Goal: Transaction & Acquisition: Book appointment/travel/reservation

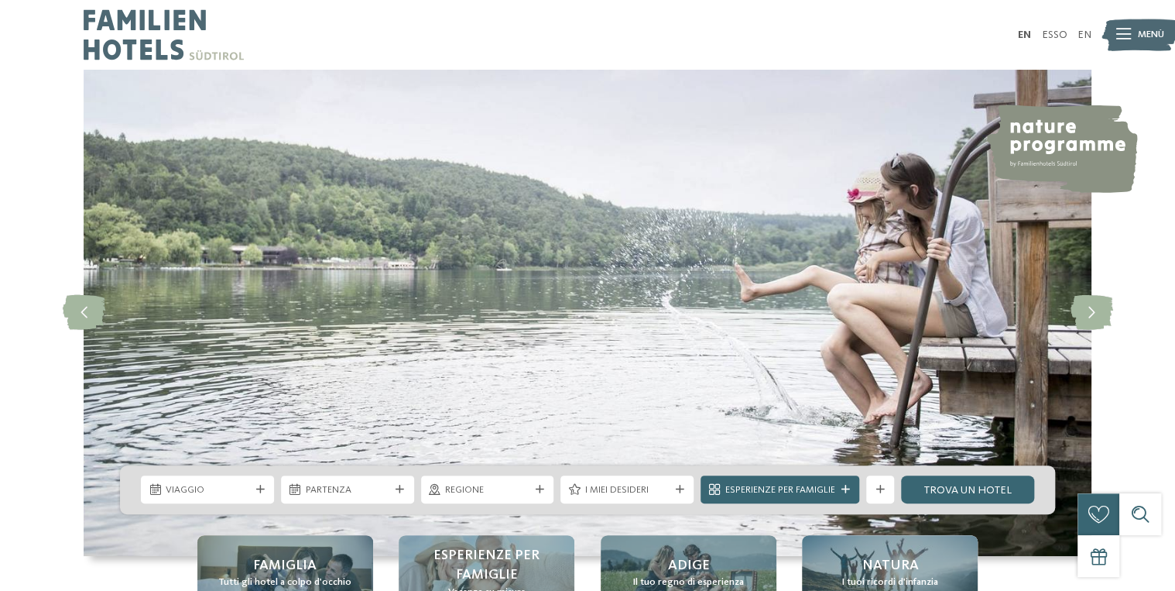
click at [1139, 33] on span "Menù" at bounding box center [1151, 35] width 26 height 14
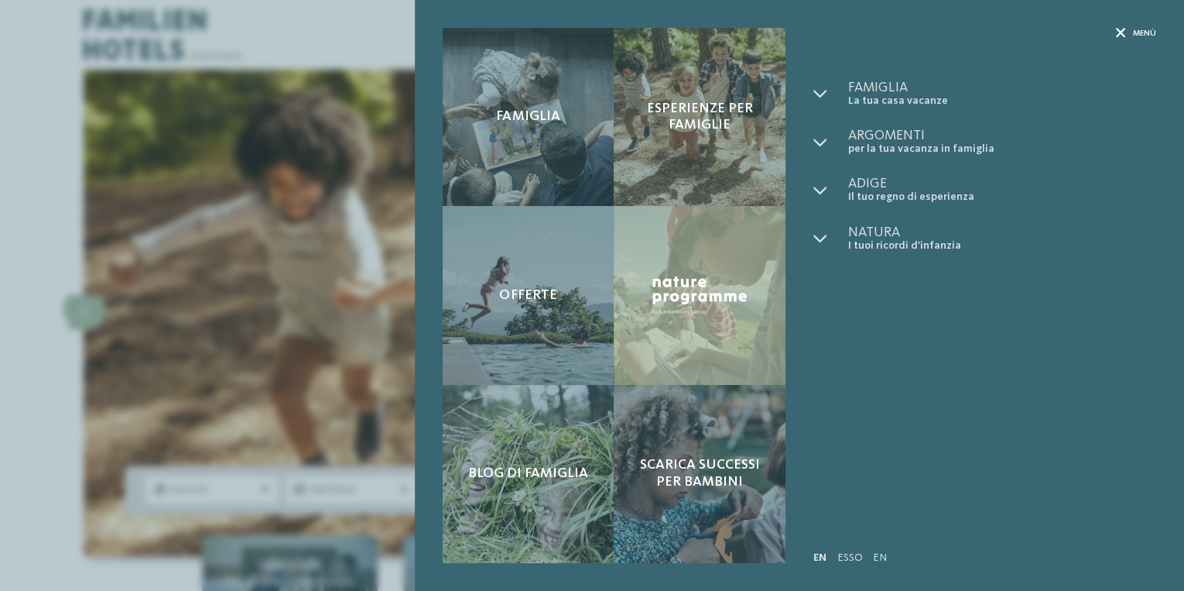
click at [1116, 29] on icon at bounding box center [1121, 34] width 10 height 10
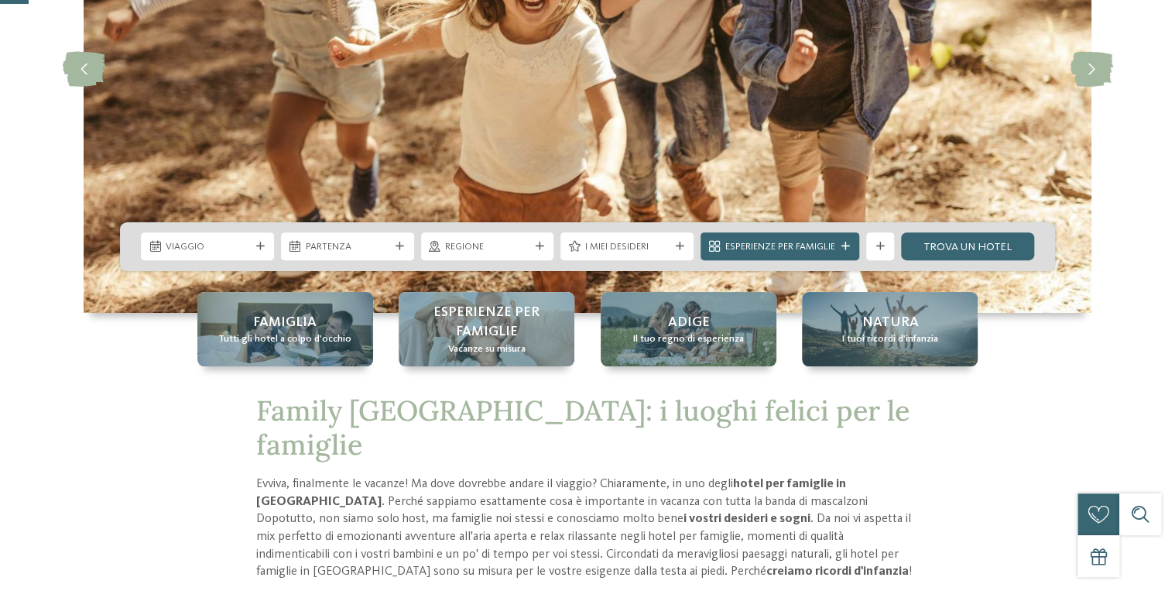
scroll to position [248, 0]
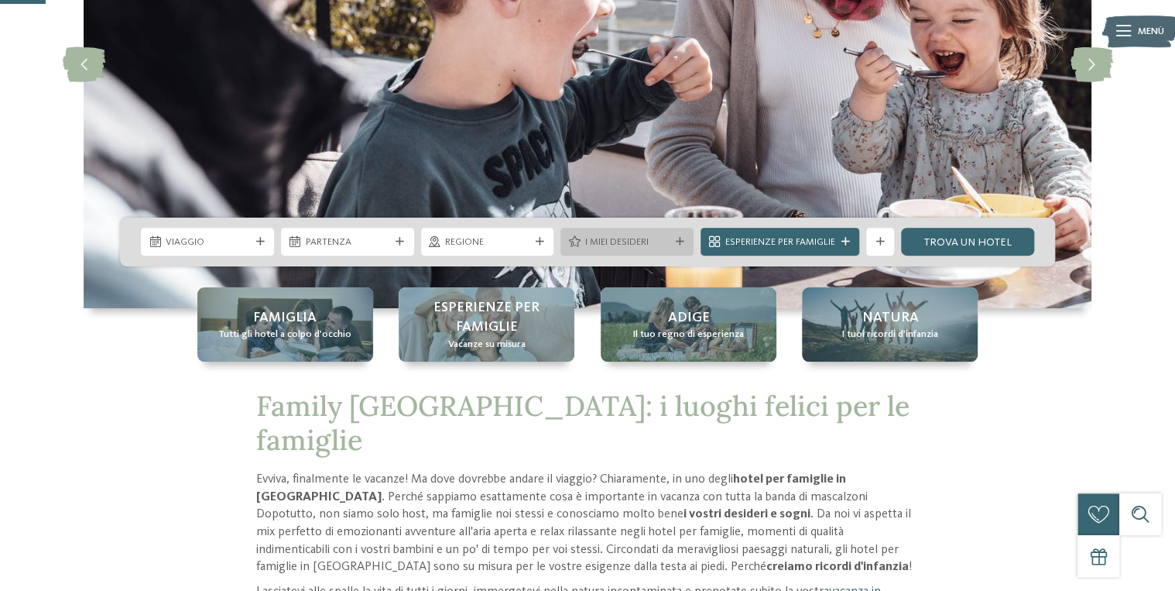
click at [657, 238] on span "I miei desideri" at bounding box center [627, 242] width 84 height 14
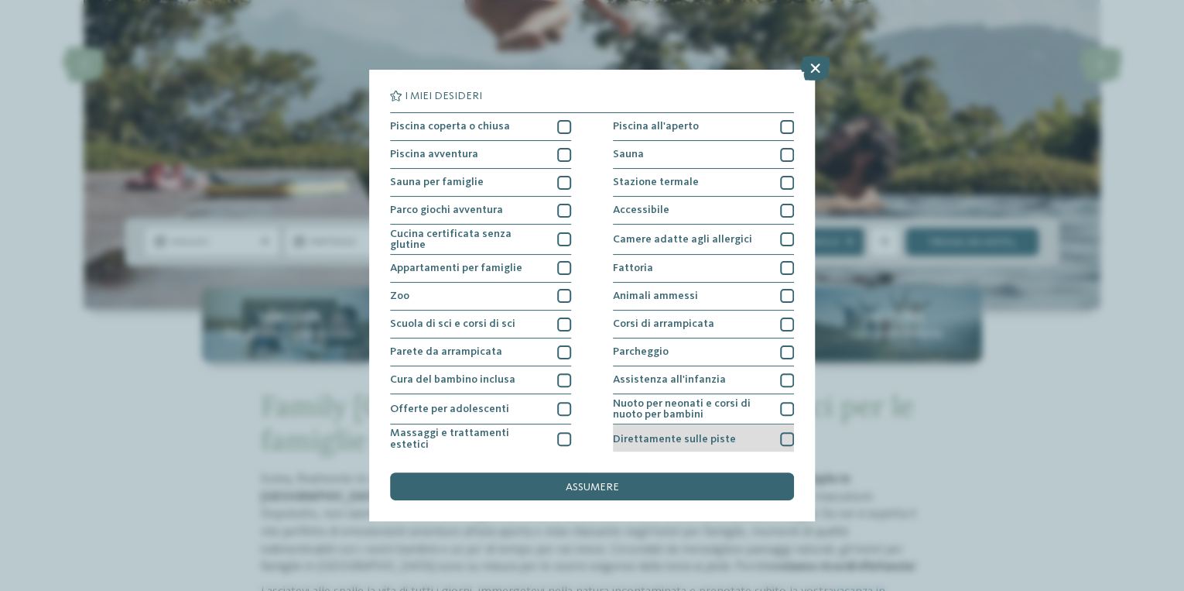
click at [780, 433] on div at bounding box center [787, 439] width 14 height 14
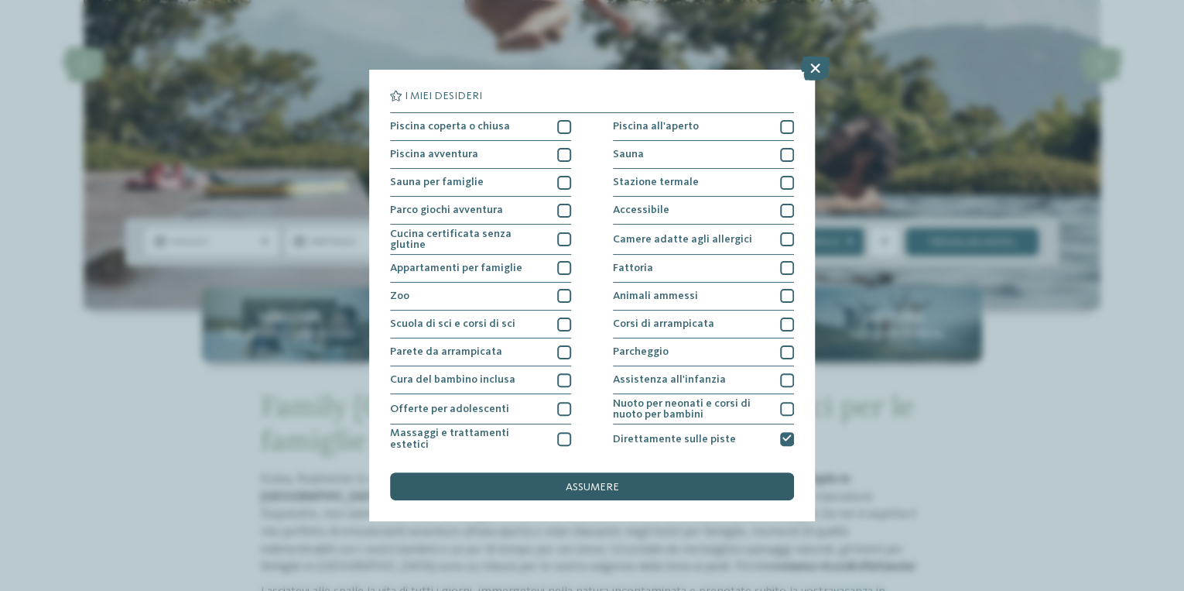
click at [612, 480] on div "assumere" at bounding box center [592, 486] width 404 height 28
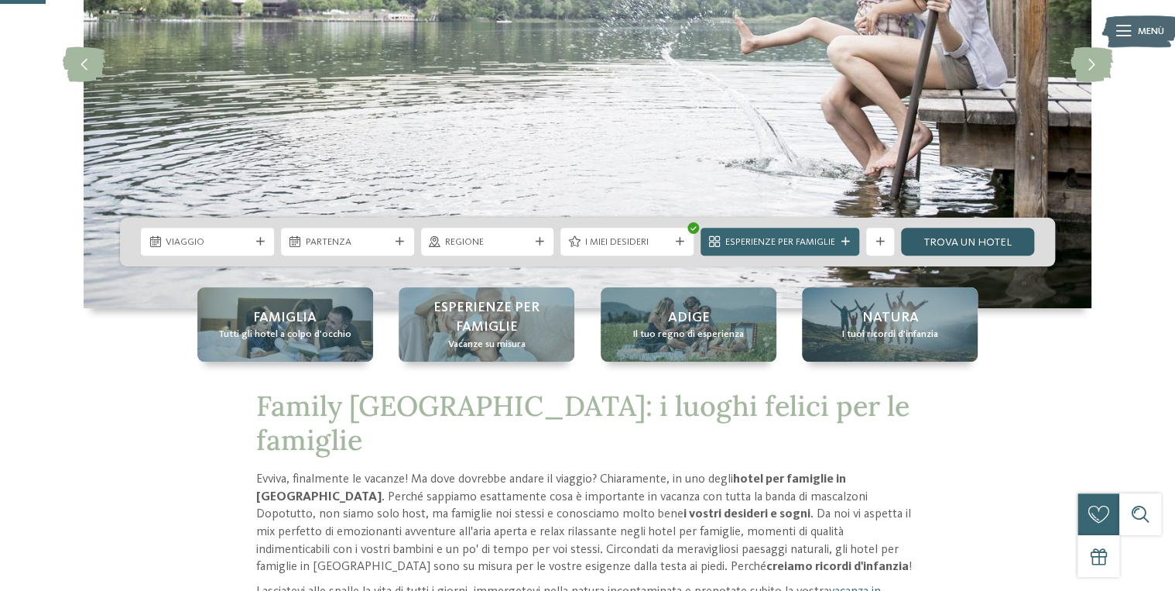
click at [945, 239] on link "Trova un hotel" at bounding box center [967, 242] width 133 height 28
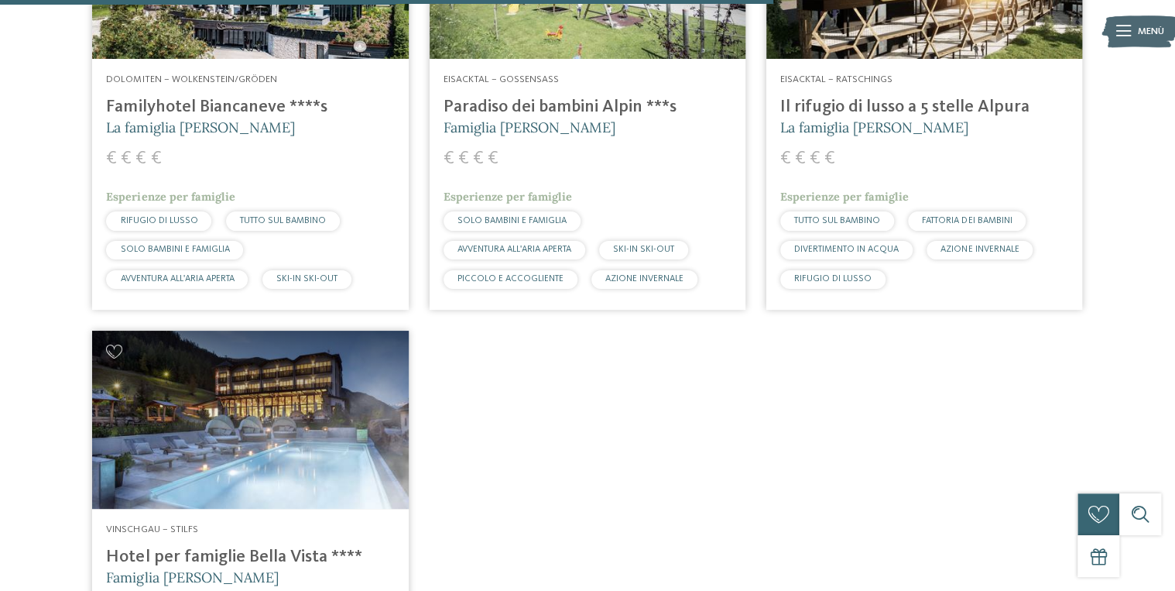
scroll to position [1687, 0]
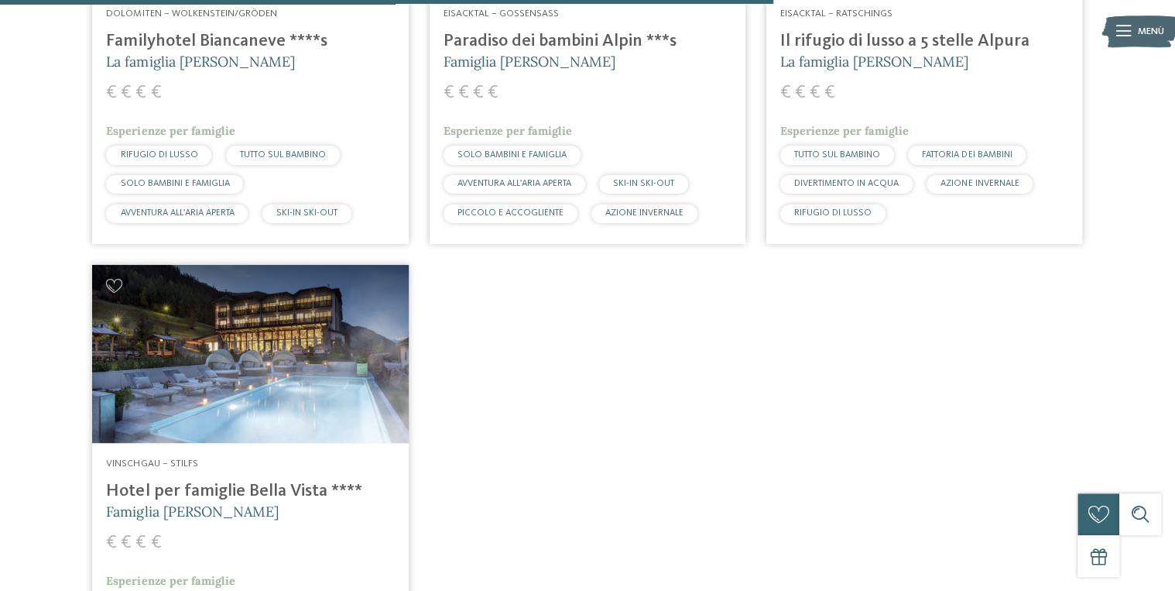
click at [290, 481] on h4 "Hotel per famiglie Bella Vista ****" at bounding box center [250, 491] width 288 height 21
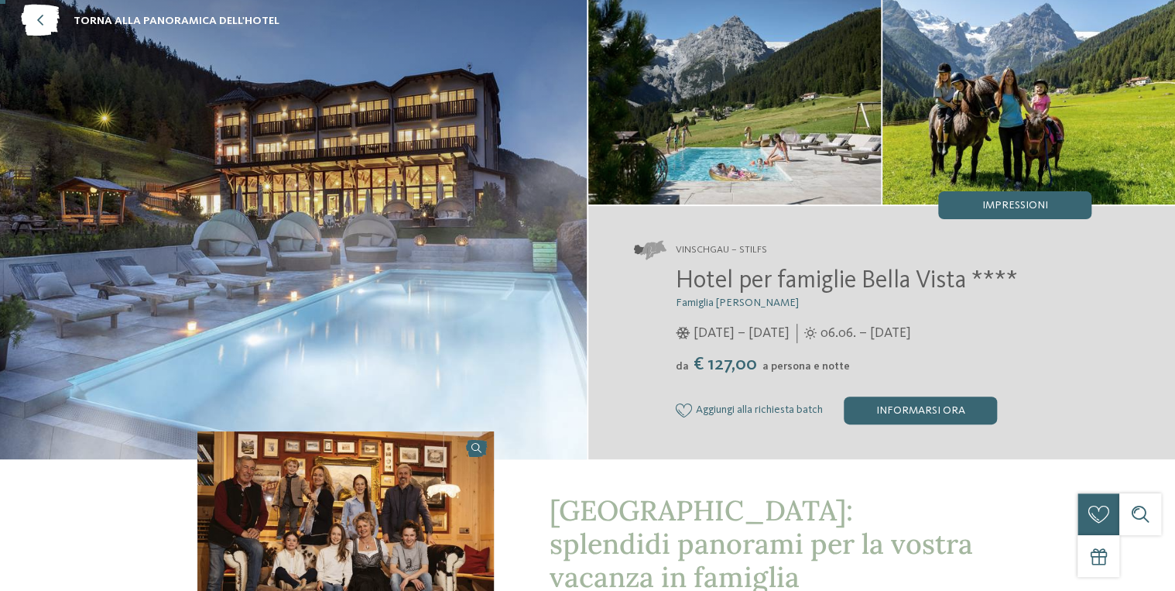
scroll to position [248, 0]
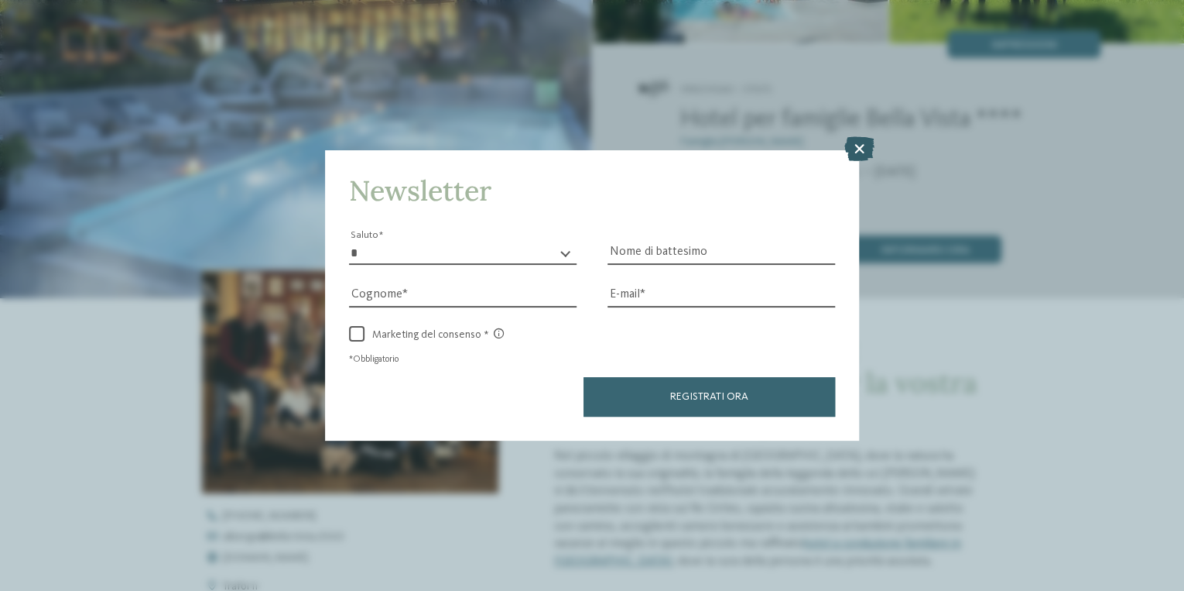
click at [853, 155] on icon at bounding box center [860, 148] width 30 height 25
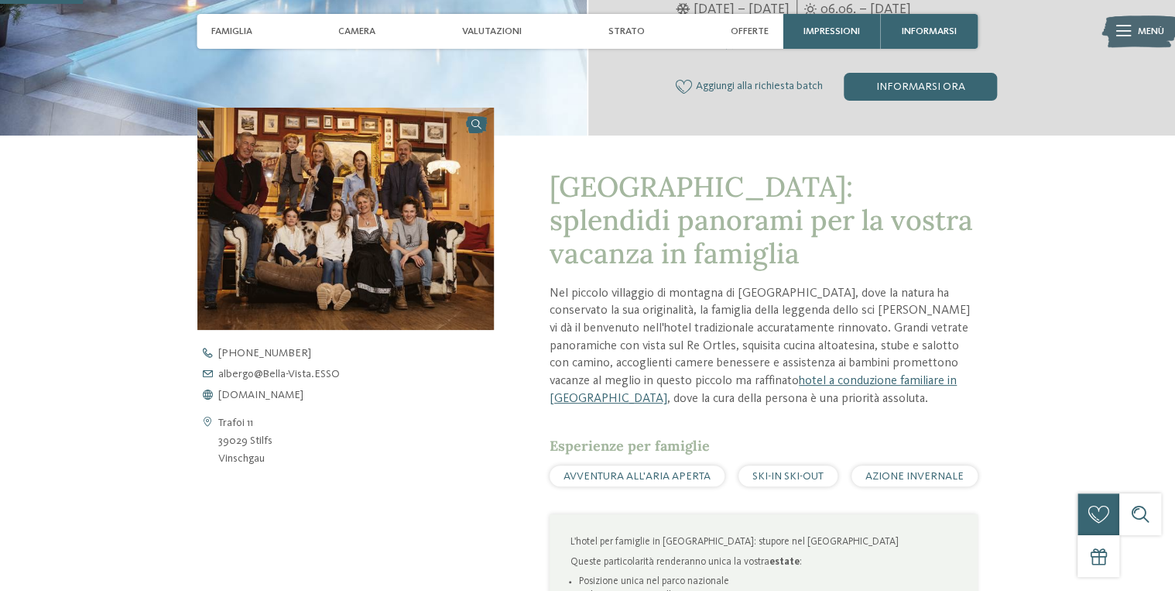
scroll to position [310, 0]
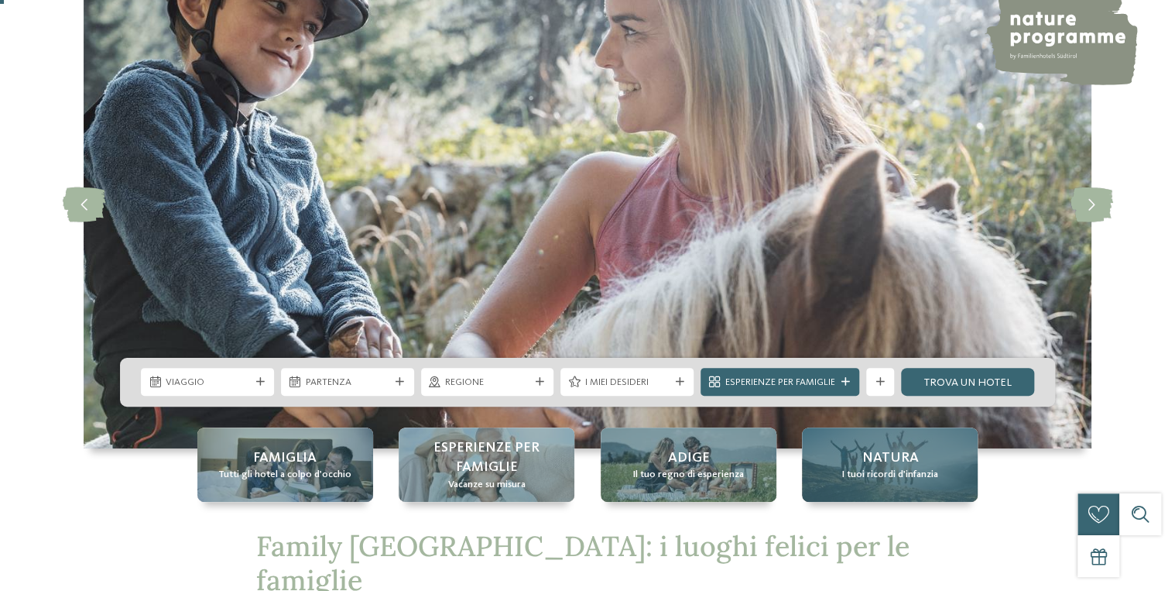
scroll to position [186, 0]
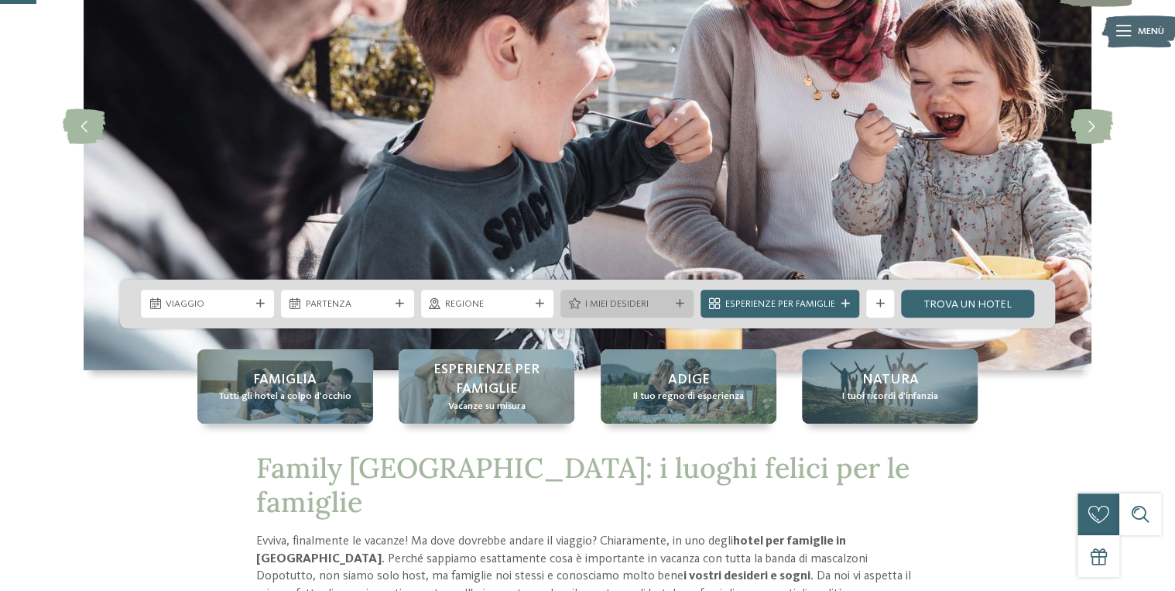
click at [649, 303] on span "I miei desideri" at bounding box center [627, 304] width 84 height 14
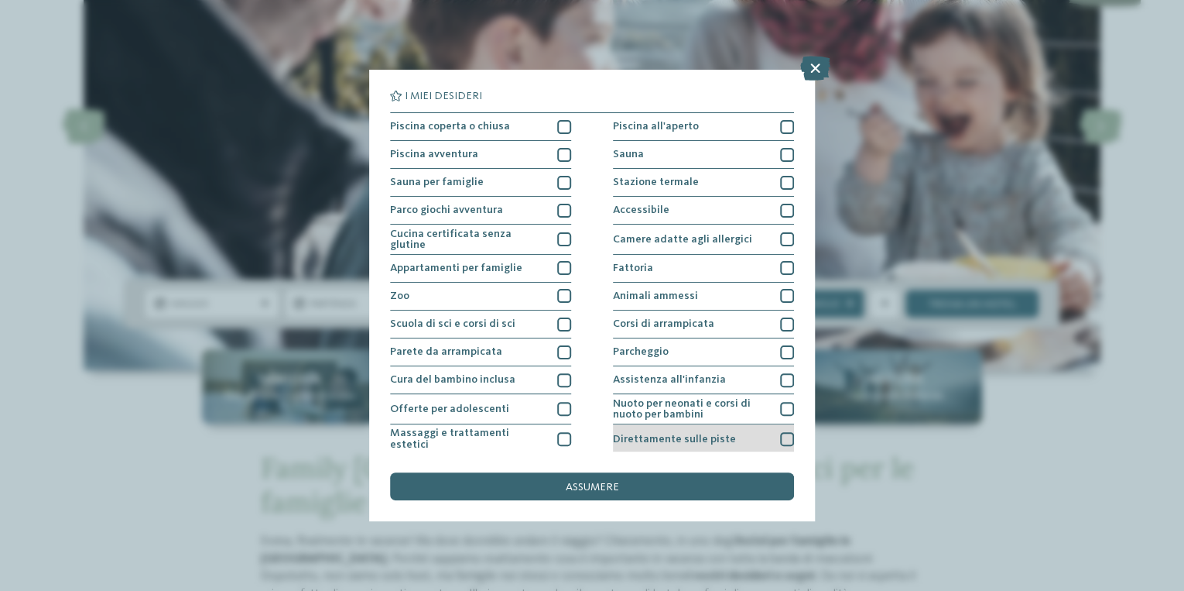
click at [780, 432] on div at bounding box center [787, 439] width 14 height 14
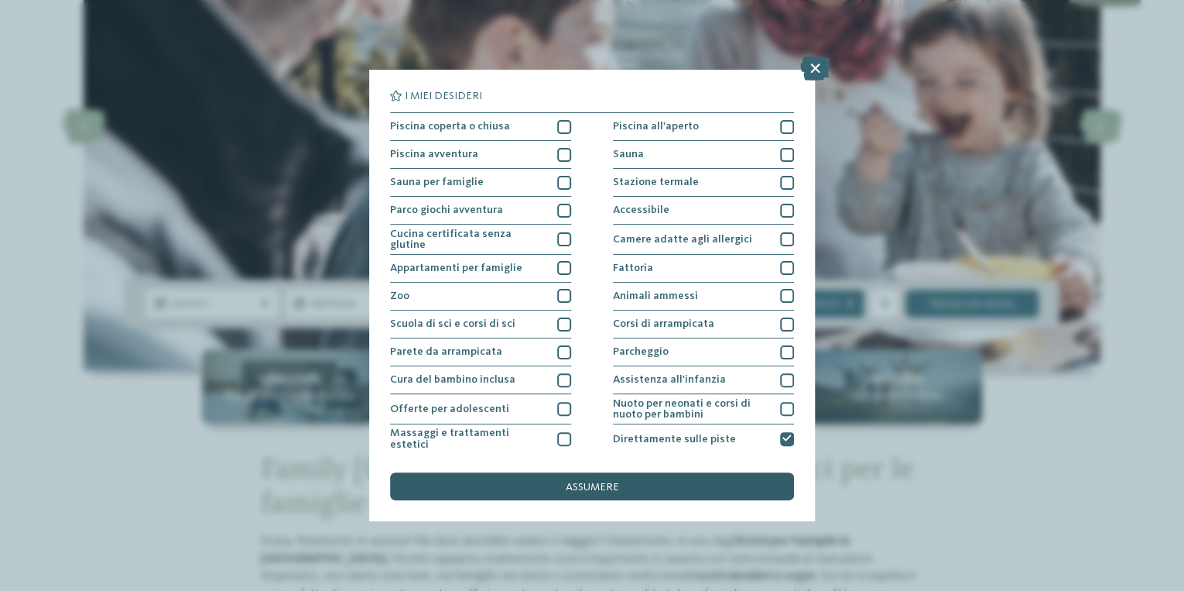
click at [613, 485] on span "assumere" at bounding box center [592, 486] width 53 height 11
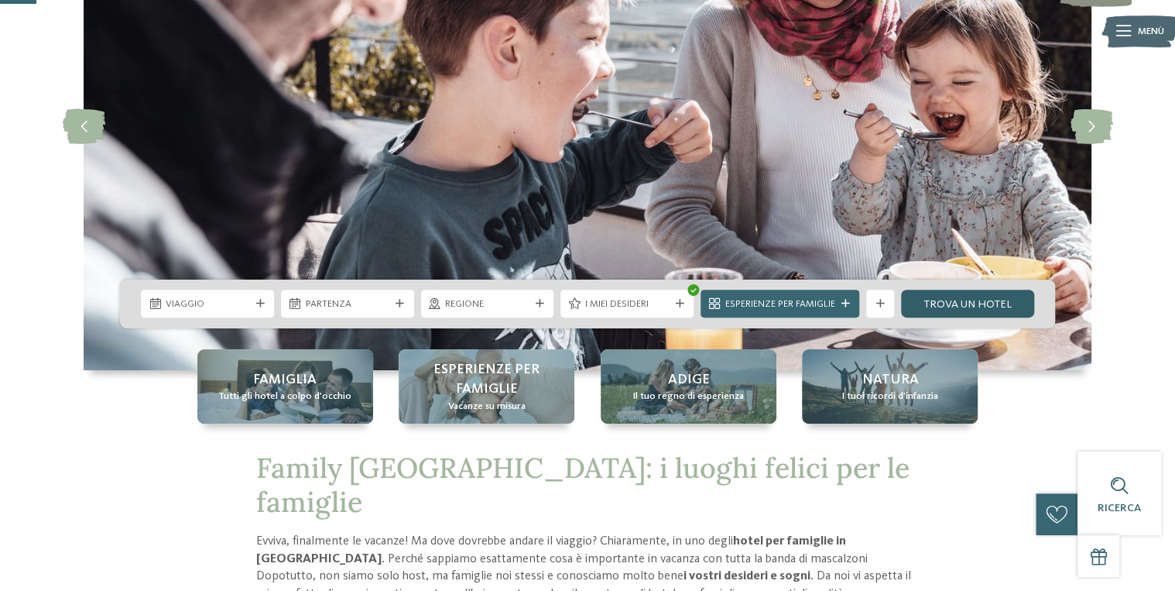
click at [975, 303] on link "Trova un hotel" at bounding box center [967, 303] width 133 height 28
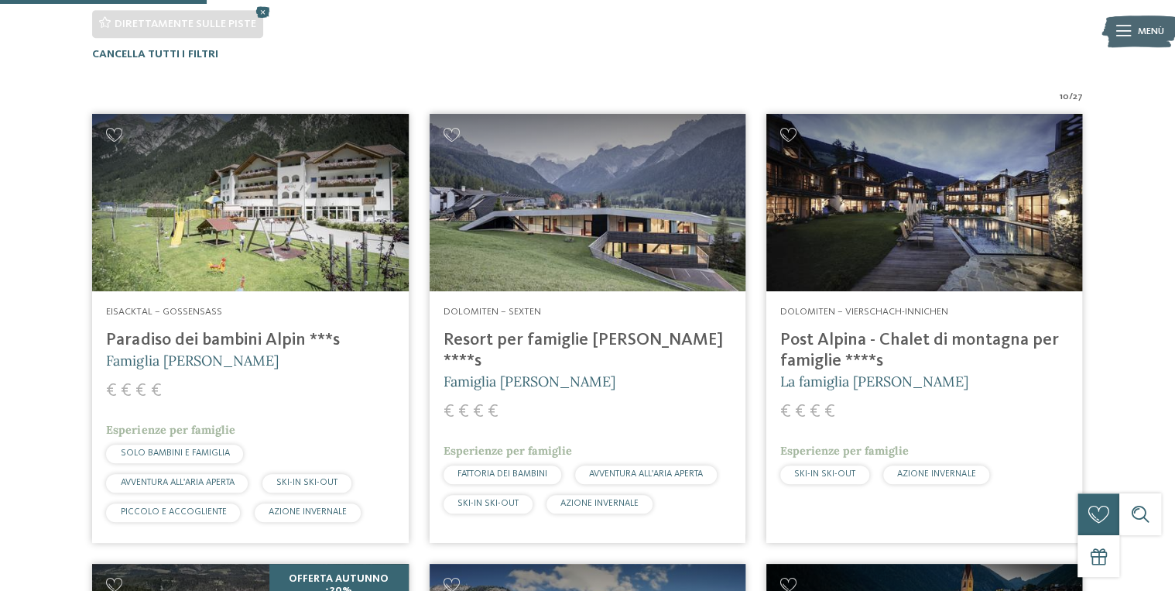
click at [166, 307] on span "Eisacktal – Gossensass" at bounding box center [163, 312] width 115 height 10
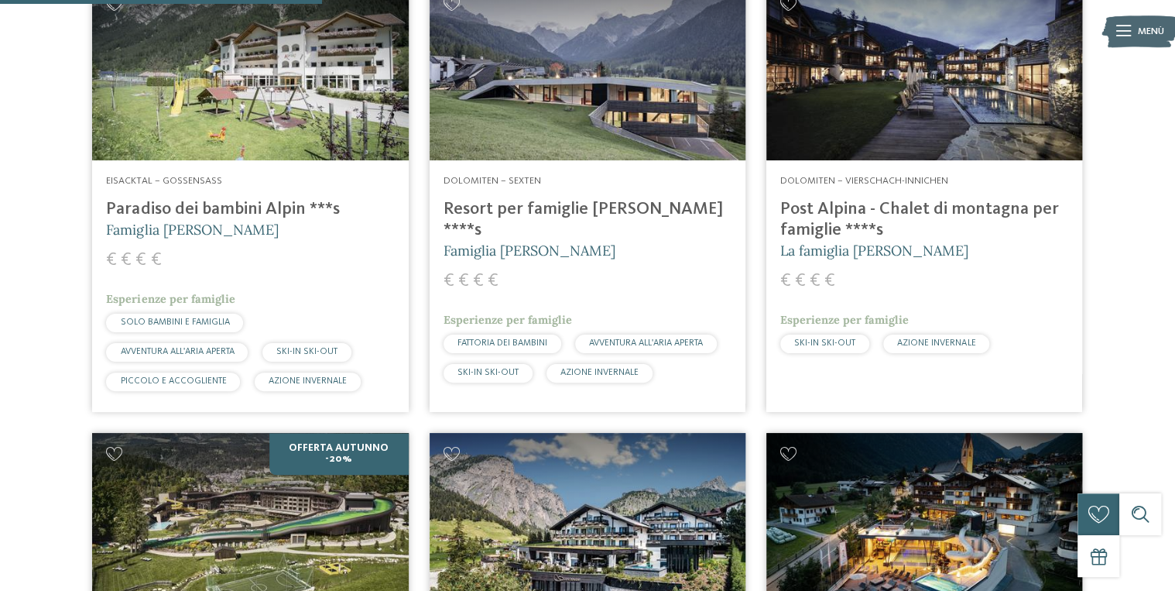
scroll to position [758, 0]
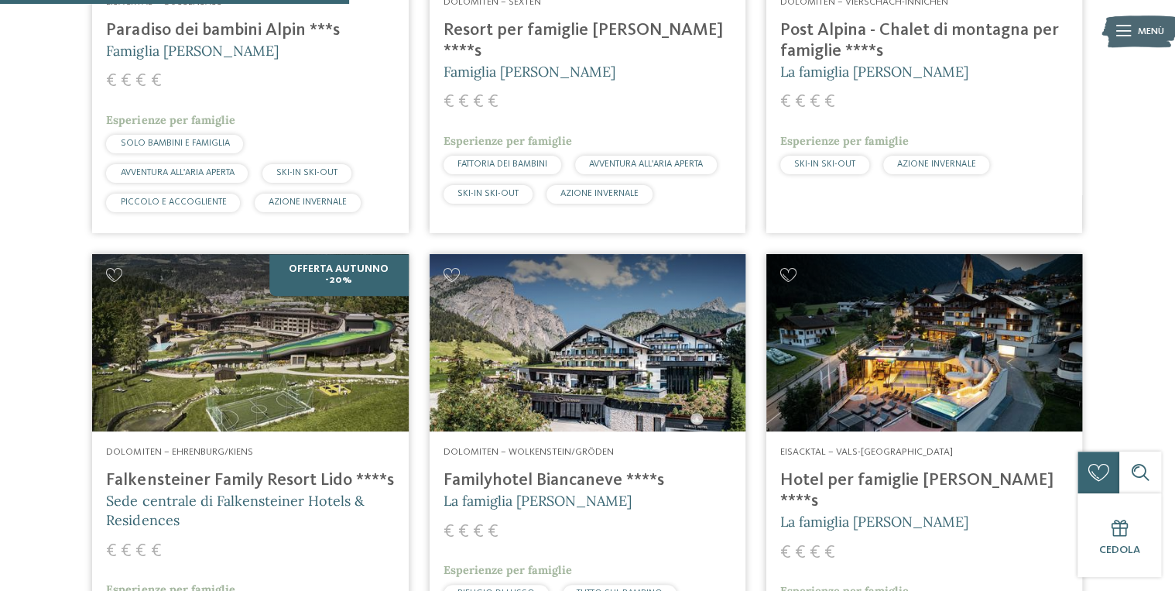
click at [316, 470] on h4 "Falkensteiner Family Resort Lido ****s" at bounding box center [250, 480] width 288 height 21
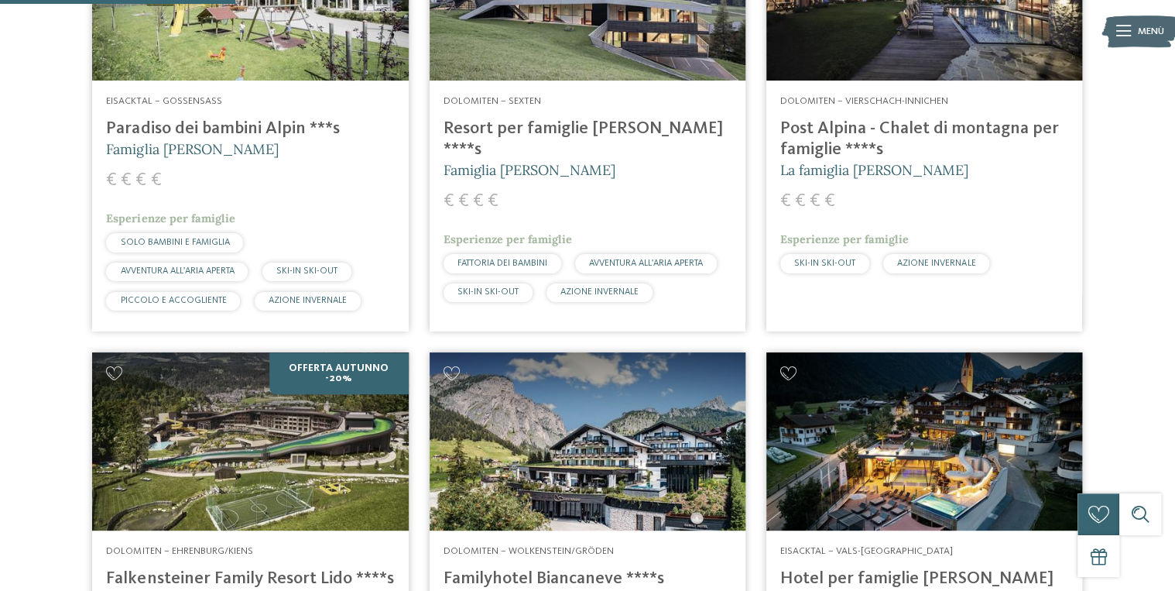
scroll to position [510, 0]
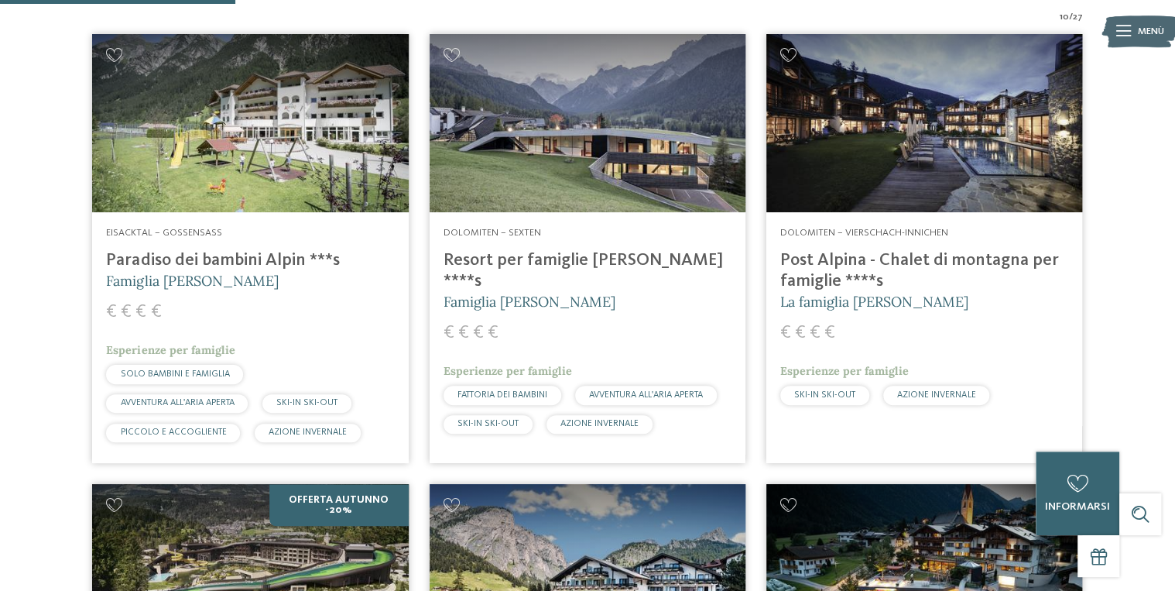
drag, startPoint x: 269, startPoint y: 253, endPoint x: 291, endPoint y: 230, distance: 31.8
click at [269, 253] on h4 "Paradiso dei bambini Alpin ***s" at bounding box center [250, 260] width 288 height 21
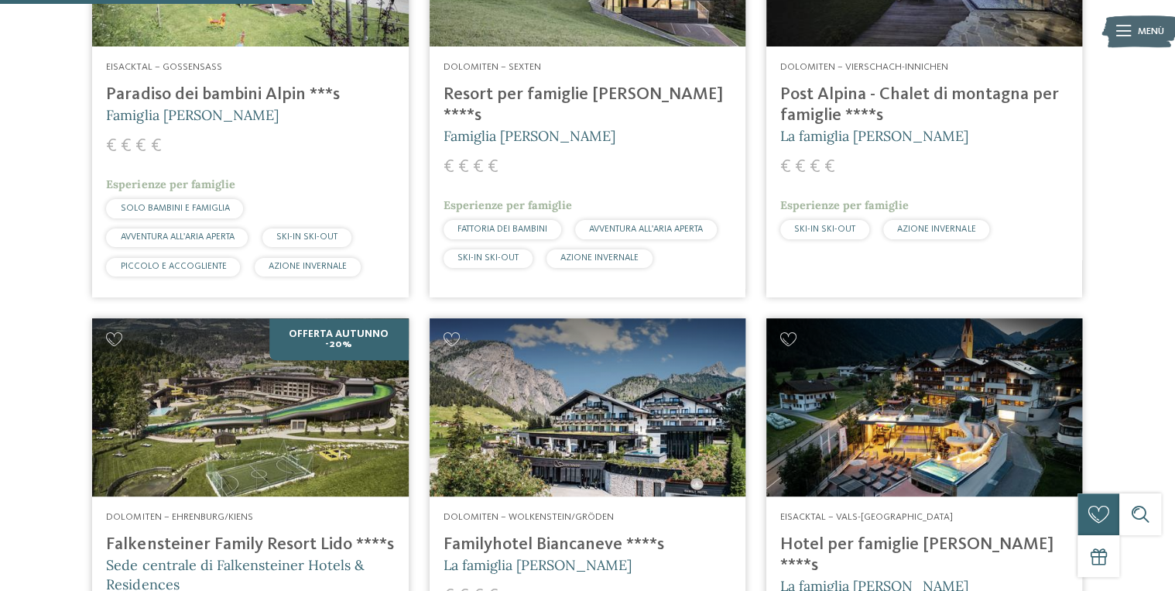
scroll to position [696, 0]
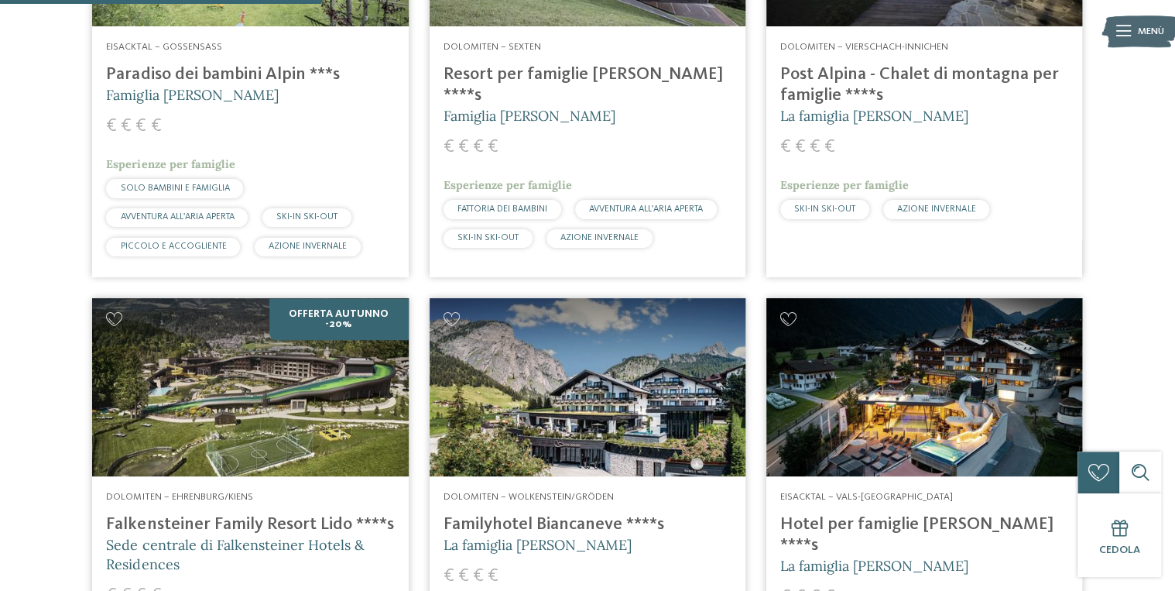
click at [833, 87] on h4 "Post Alpina - Chalet di montagna per famiglie ****s" at bounding box center [924, 85] width 288 height 42
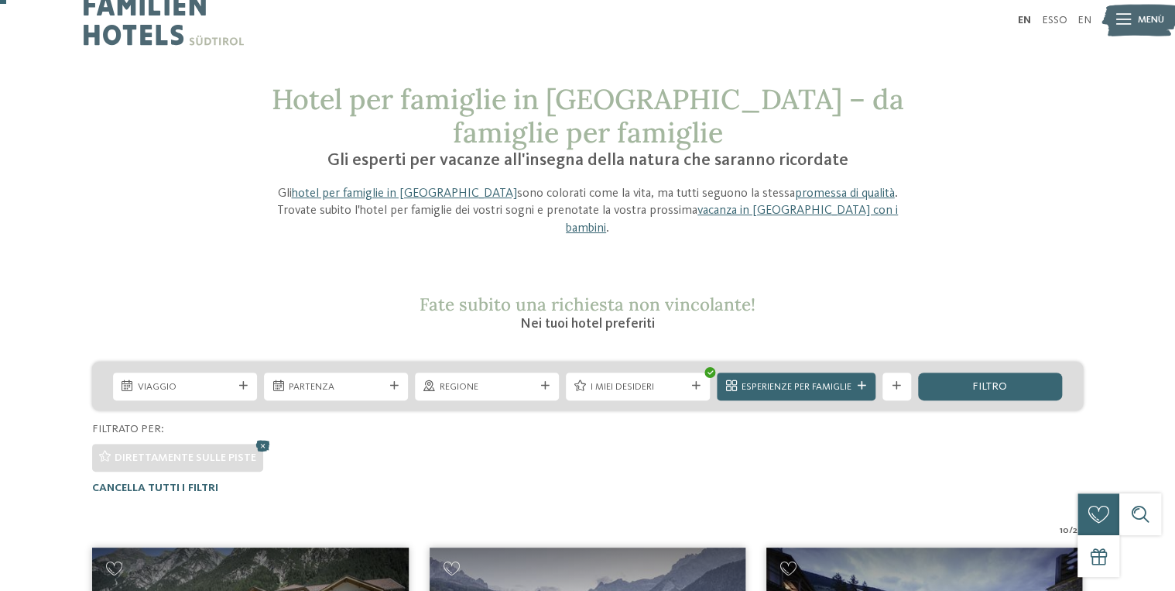
scroll to position [0, 0]
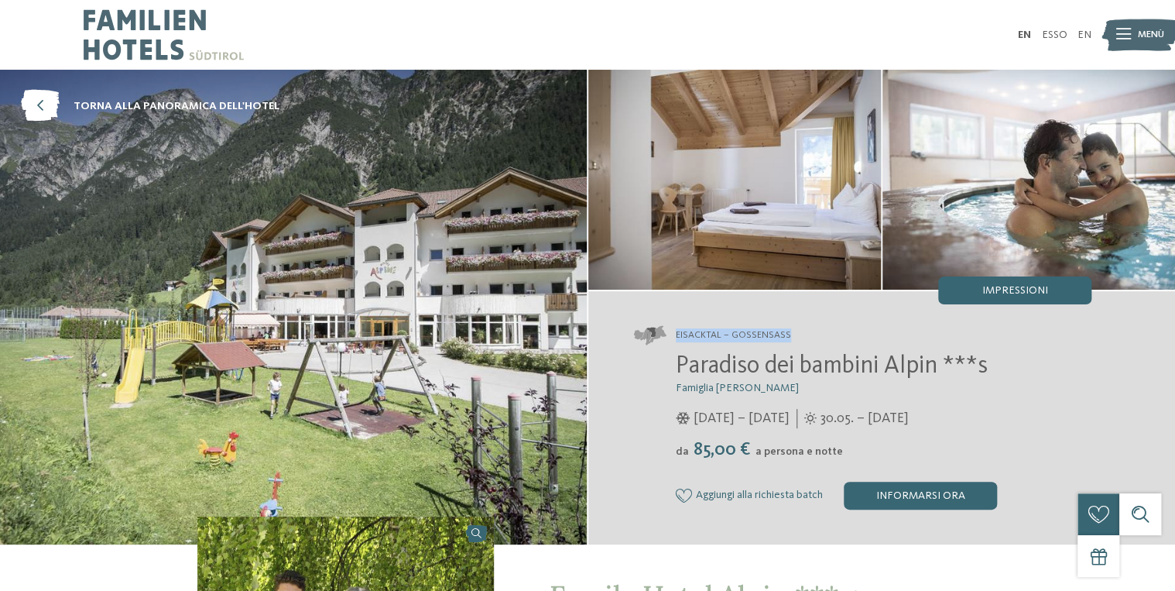
drag, startPoint x: 790, startPoint y: 330, endPoint x: 677, endPoint y: 342, distance: 112.9
click at [677, 342] on address "Eisacktal – Gossensass" at bounding box center [862, 335] width 457 height 19
copy span "Eisacktal – Gossensass"
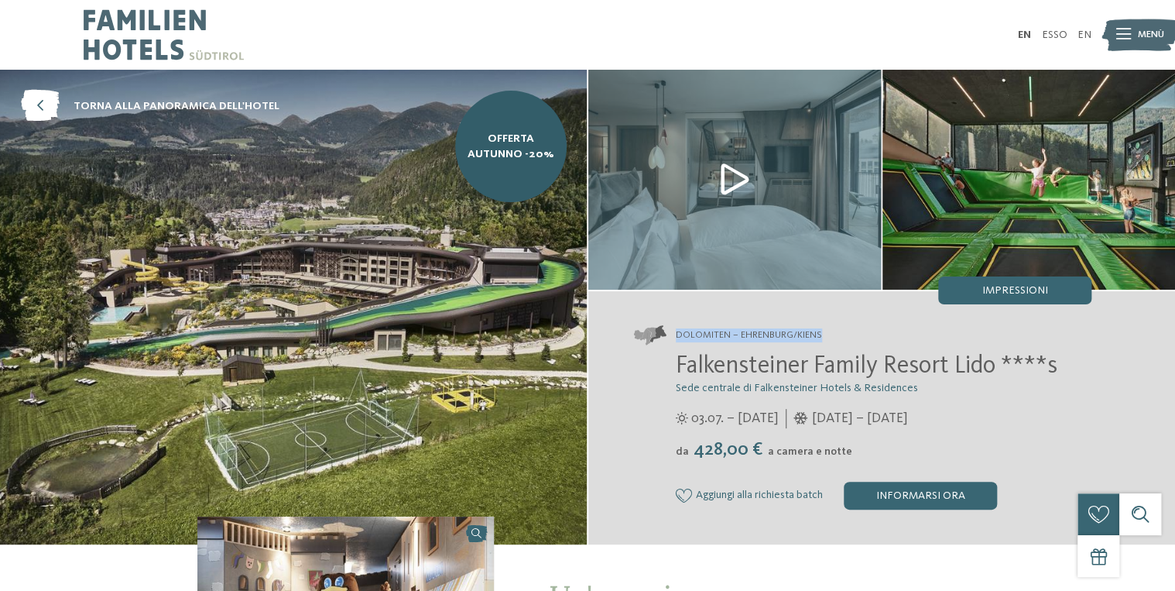
drag, startPoint x: 835, startPoint y: 332, endPoint x: 675, endPoint y: 340, distance: 160.4
click at [675, 340] on address "Dolomiten – Ehrenburg/Kiens" at bounding box center [862, 335] width 457 height 19
copy span "Dolomiten – Ehrenburg/Kiens"
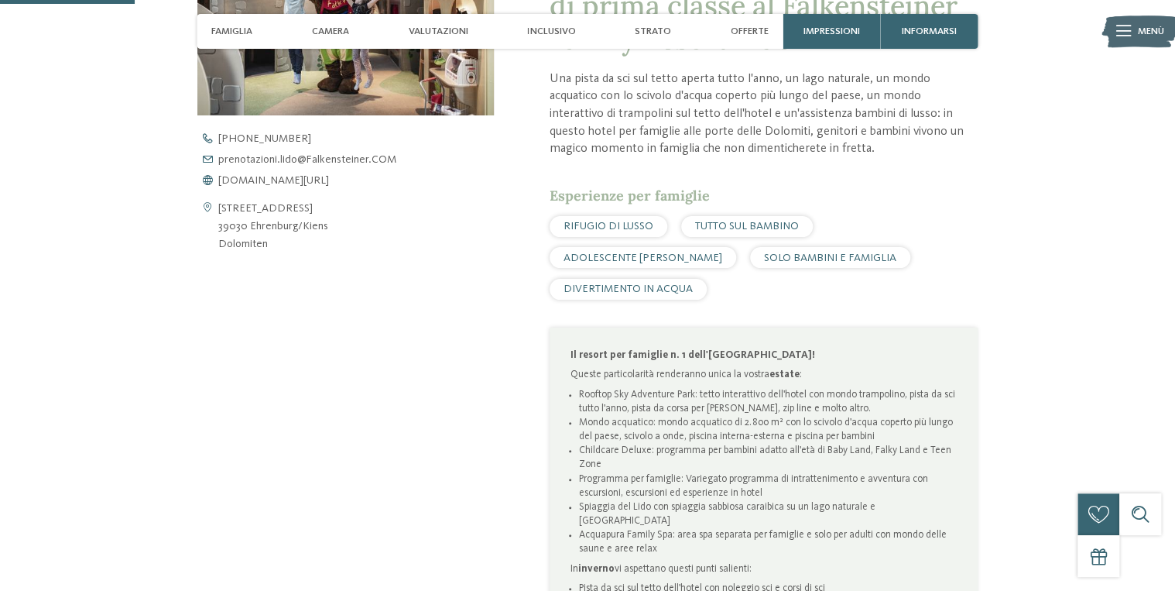
scroll to position [557, 0]
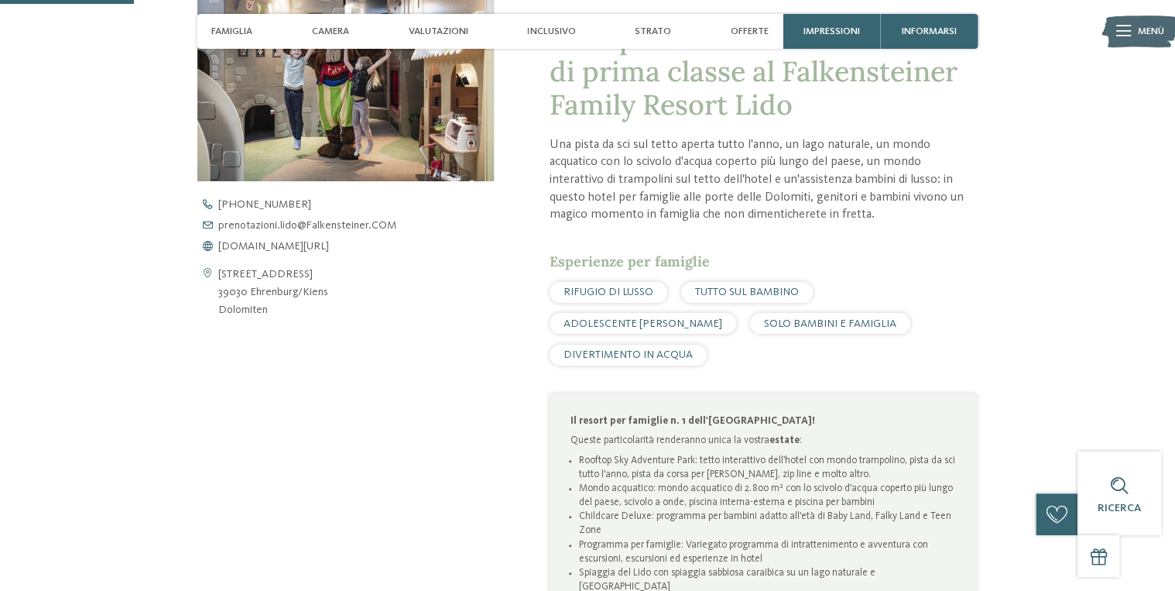
drag, startPoint x: 326, startPoint y: 294, endPoint x: 248, endPoint y: 296, distance: 78.2
click at [248, 296] on div "Bahnhofstraße 7 39030 Ehrenburg/Kiens Dolomiten" at bounding box center [345, 292] width 296 height 53
copy address "Ehrenburg/Kiens"
click at [318, 248] on span "www.falkensteiner.com/lido" at bounding box center [273, 246] width 111 height 11
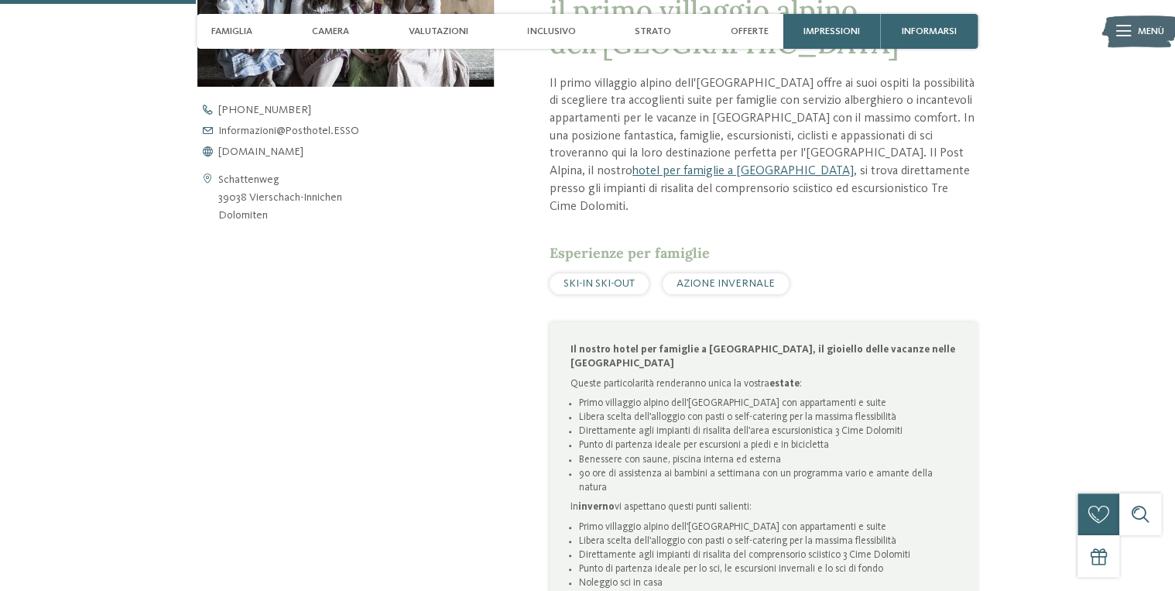
drag, startPoint x: 346, startPoint y: 197, endPoint x: 248, endPoint y: 201, distance: 97.6
click at [248, 201] on div "Schattenweg 39038 Vierschach-Innichen Dolomiten" at bounding box center [345, 197] width 296 height 53
copy address "Vierschach-Innichen"
